Goal: Task Accomplishment & Management: Use online tool/utility

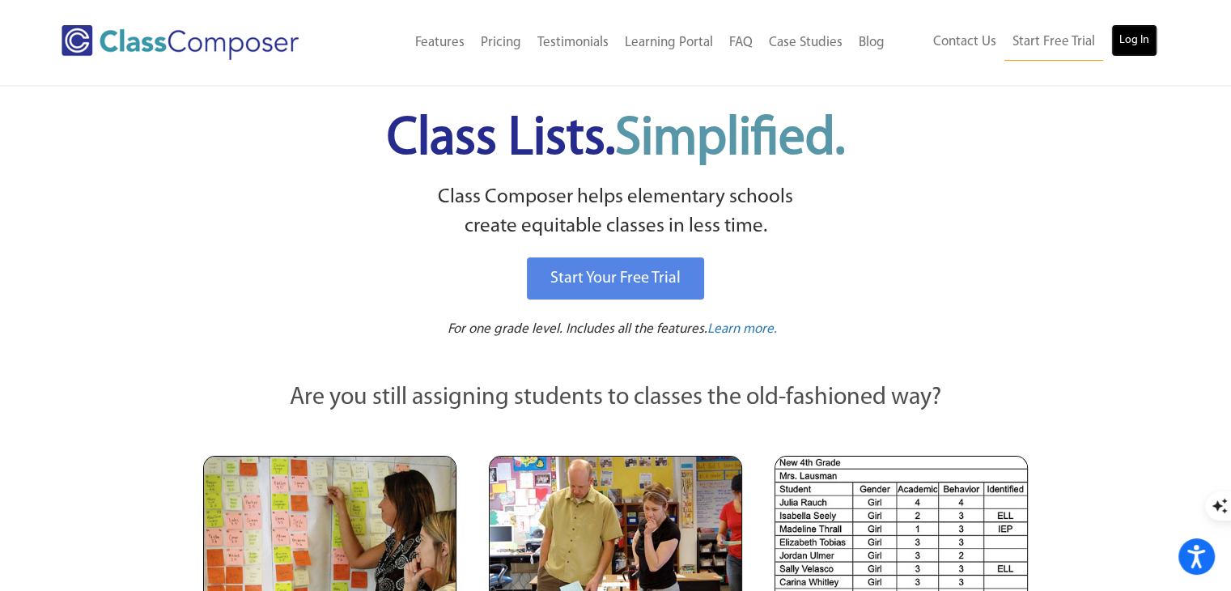
click at [1129, 34] on link "Log In" at bounding box center [1134, 40] width 46 height 32
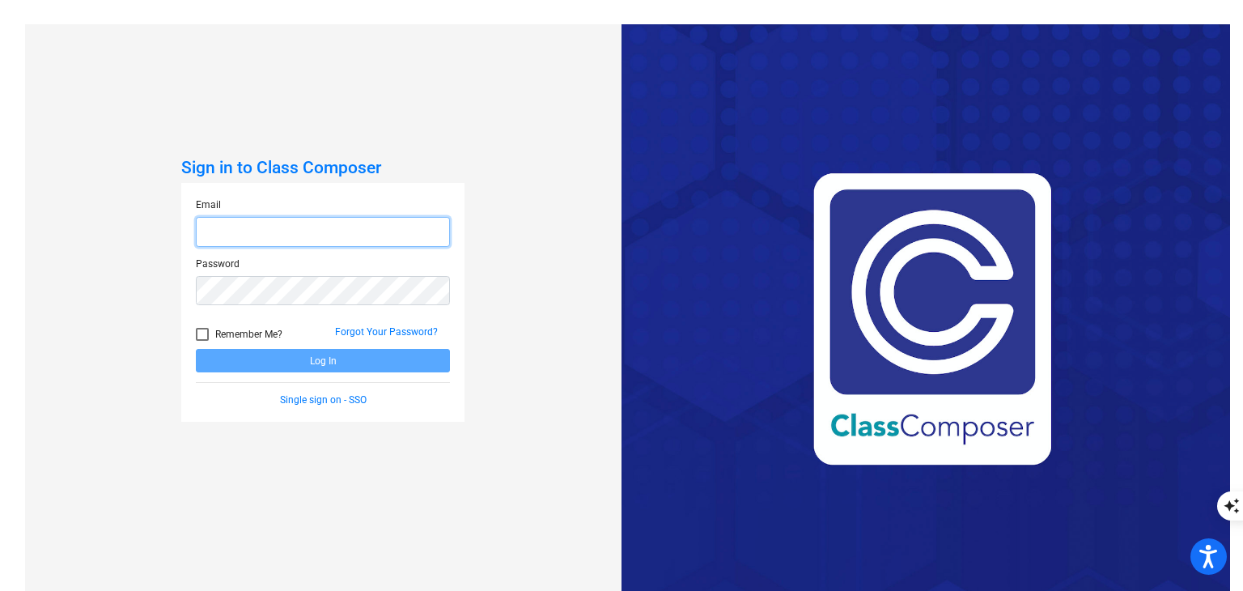
type input "michelle.beliveau1970@gmail.com"
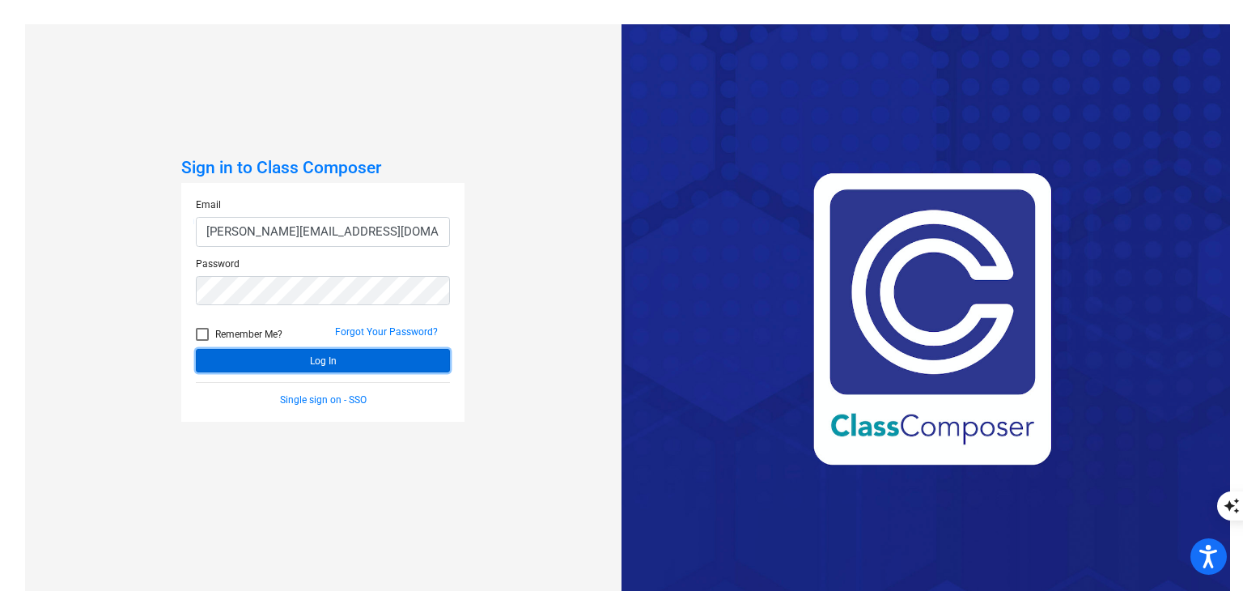
click at [314, 351] on button "Log In" at bounding box center [323, 360] width 254 height 23
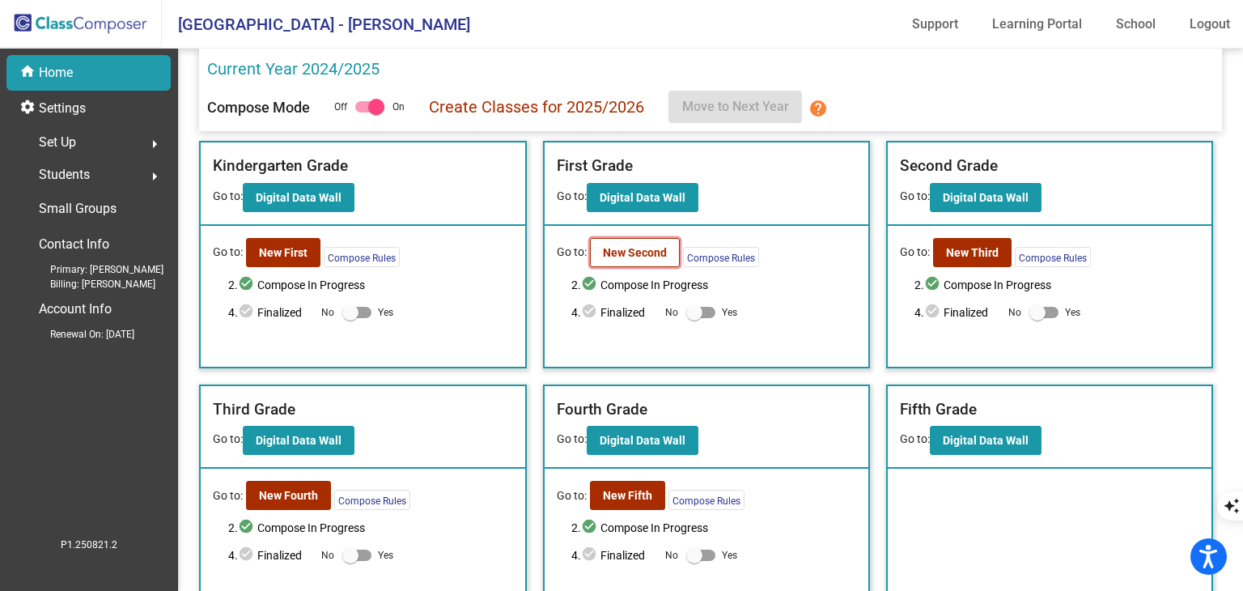
click at [596, 250] on button "New Second" at bounding box center [635, 252] width 90 height 29
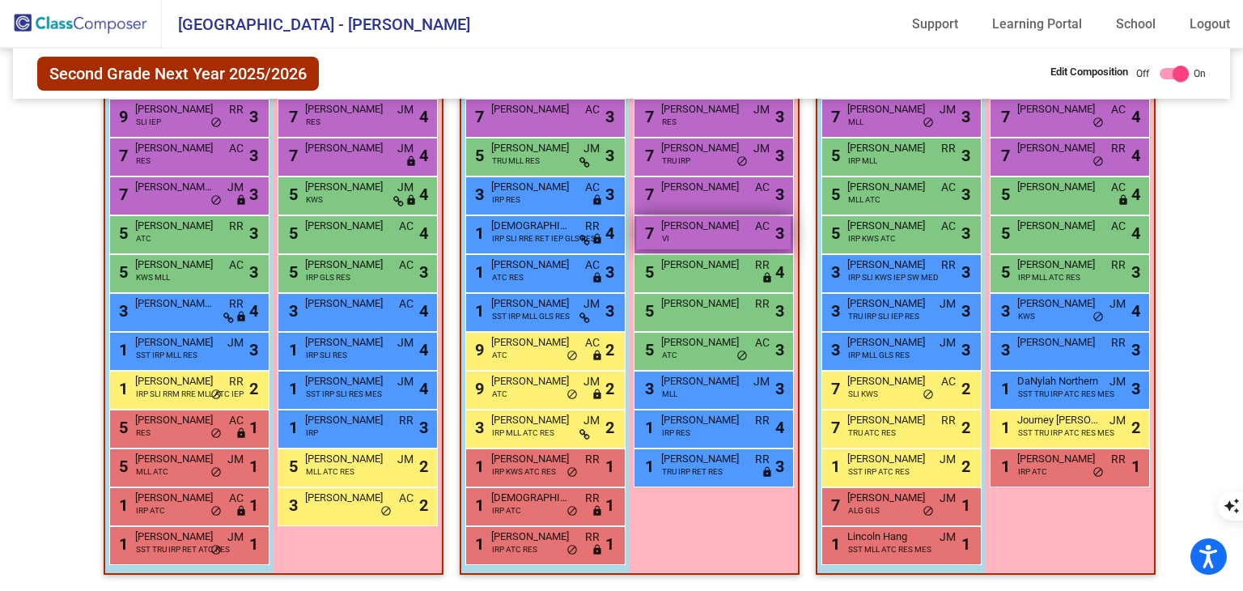
scroll to position [275, 0]
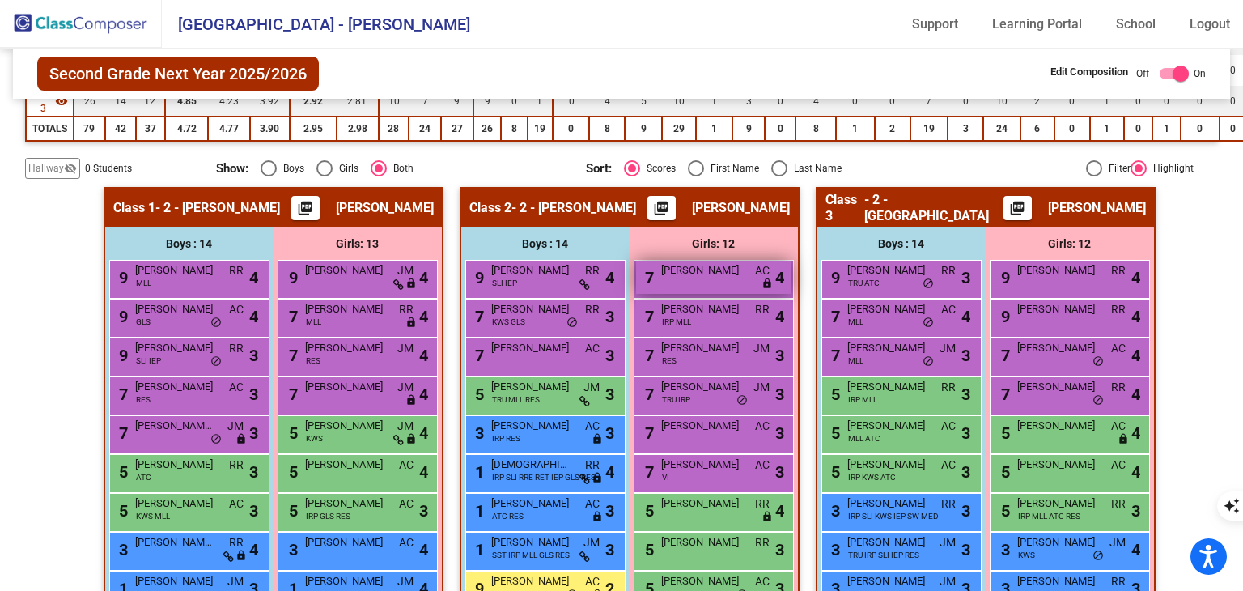
click at [727, 265] on span "Mia Potocki" at bounding box center [701, 270] width 81 height 16
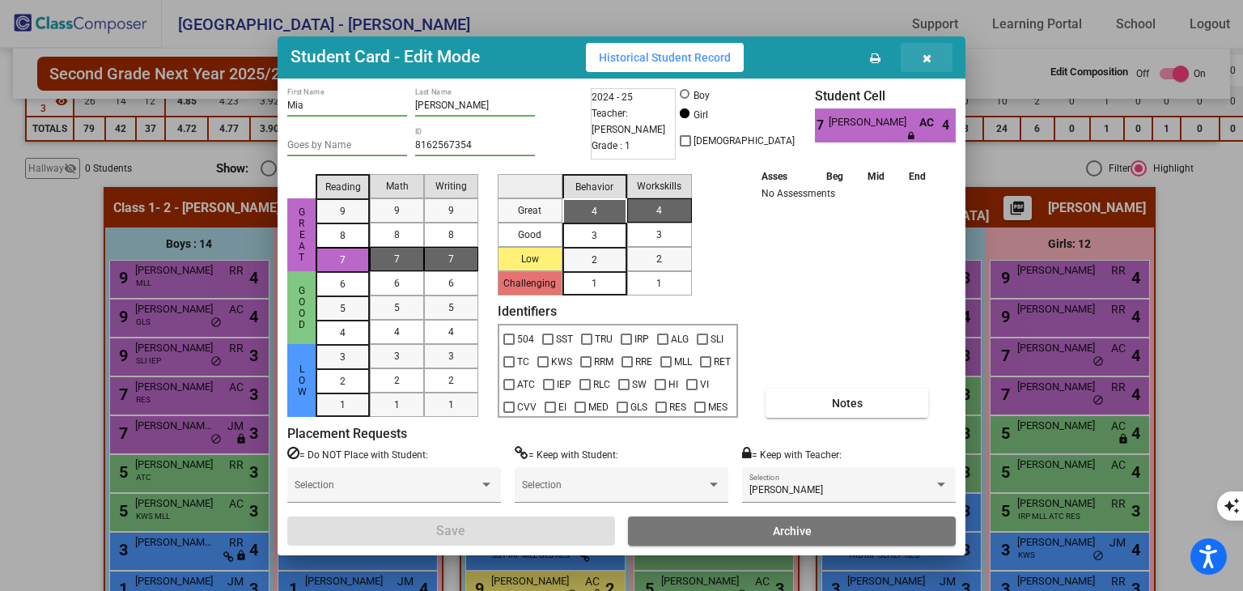
click at [914, 53] on button "button" at bounding box center [927, 57] width 52 height 29
